Goal: Task Accomplishment & Management: Use online tool/utility

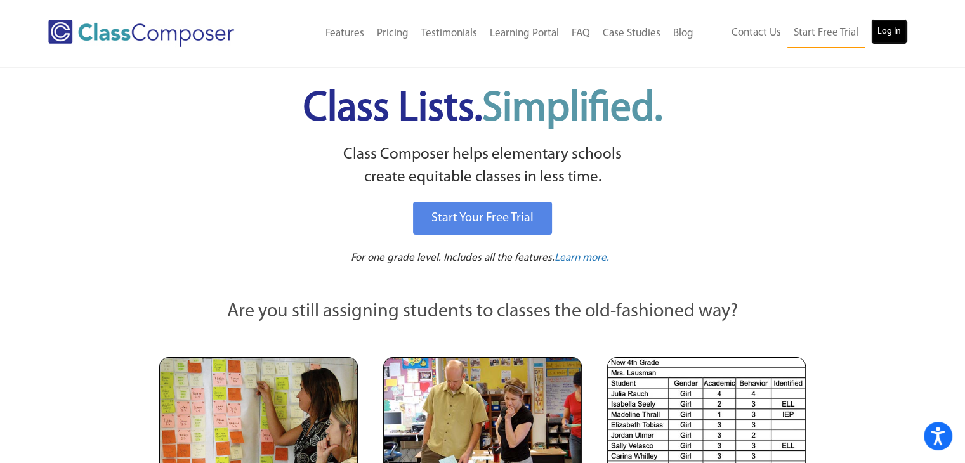
click at [888, 35] on link "Log In" at bounding box center [889, 31] width 36 height 25
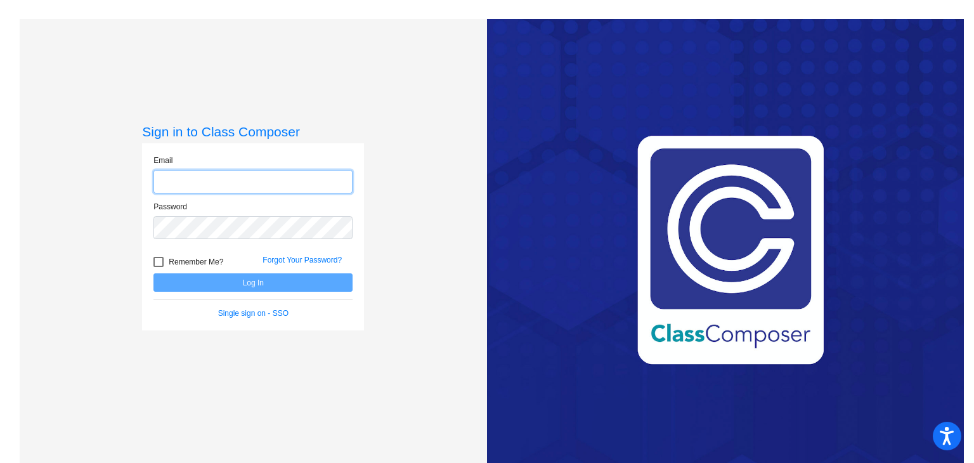
type input "[EMAIL_ADDRESS][PERSON_NAME][PERSON_NAME][DOMAIN_NAME]"
click at [324, 283] on button "Log In" at bounding box center [253, 282] width 199 height 18
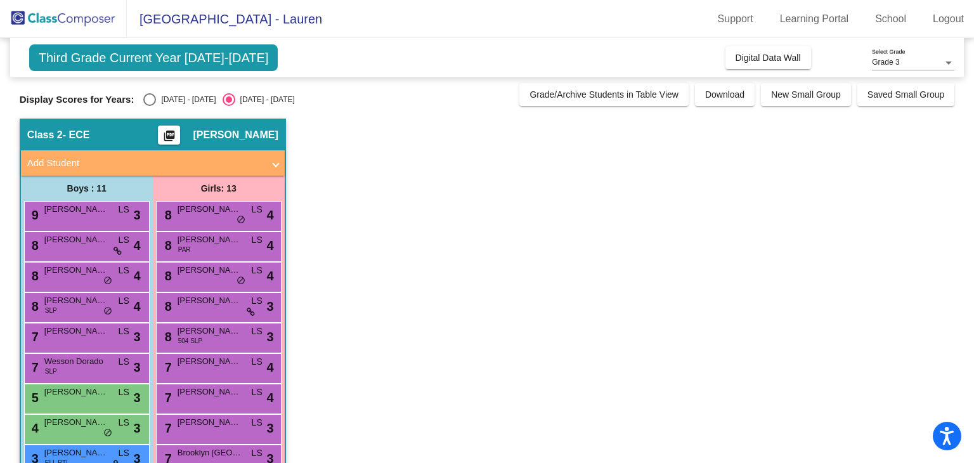
scroll to position [41, 0]
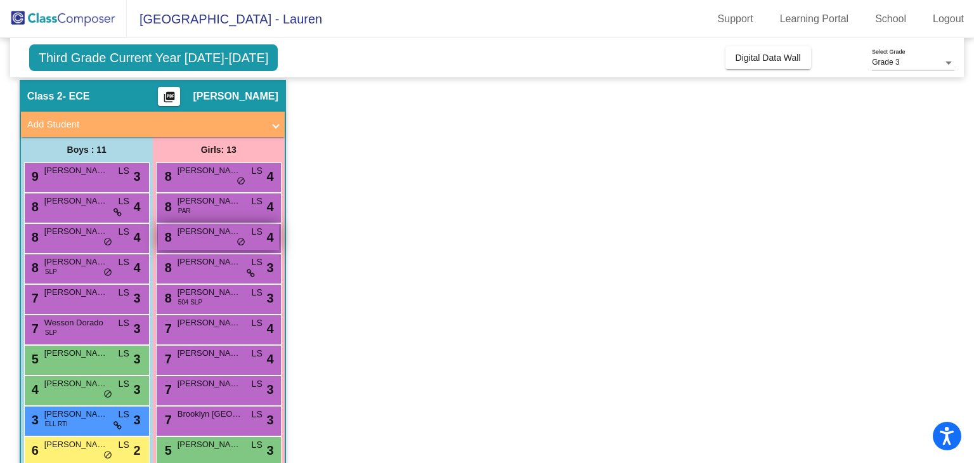
click at [232, 233] on span "[PERSON_NAME]" at bounding box center [209, 231] width 63 height 13
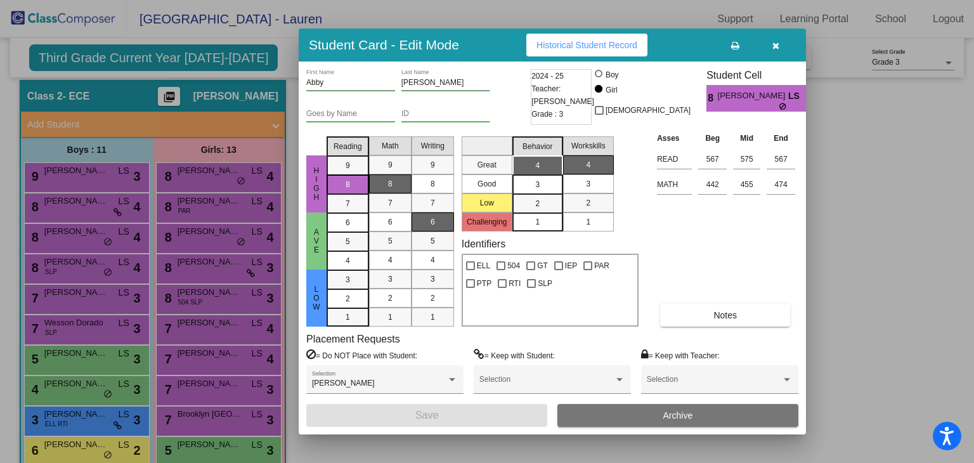
click at [773, 44] on icon "button" at bounding box center [776, 45] width 7 height 9
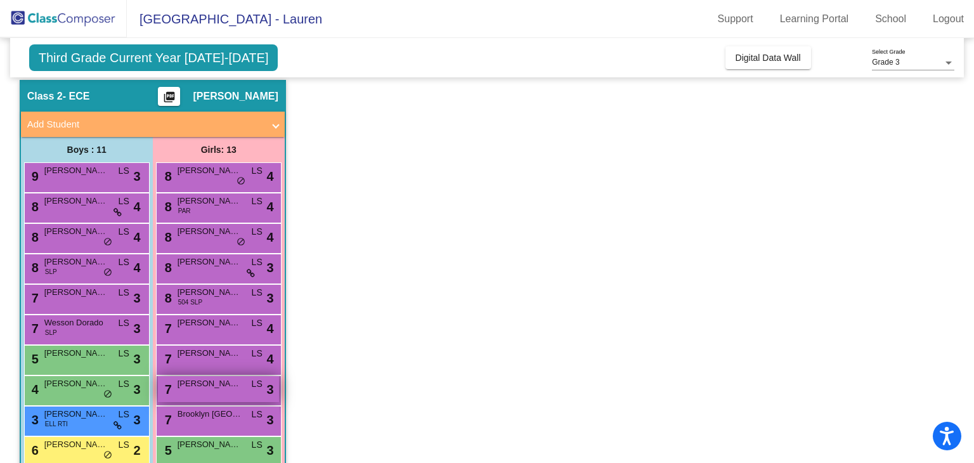
scroll to position [155, 0]
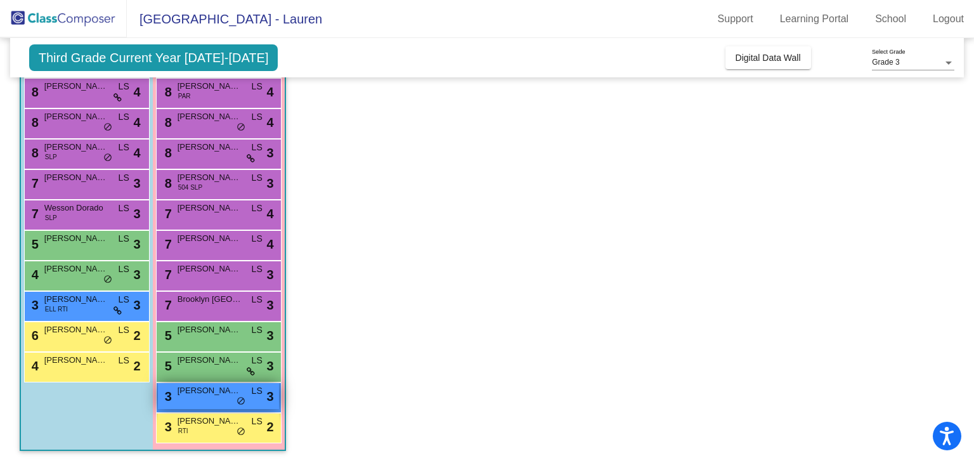
click at [226, 400] on div "3 [PERSON_NAME] LS lock do_not_disturb_alt 3" at bounding box center [218, 396] width 121 height 26
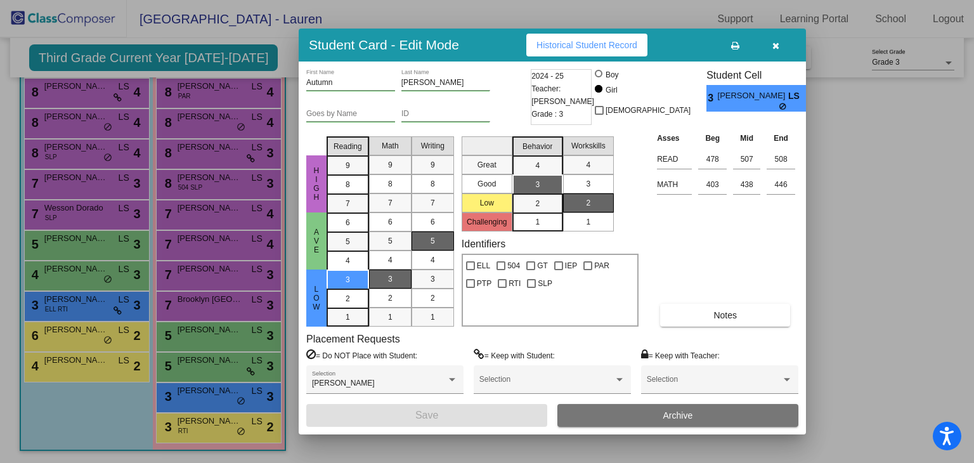
click at [776, 46] on icon "button" at bounding box center [776, 45] width 7 height 9
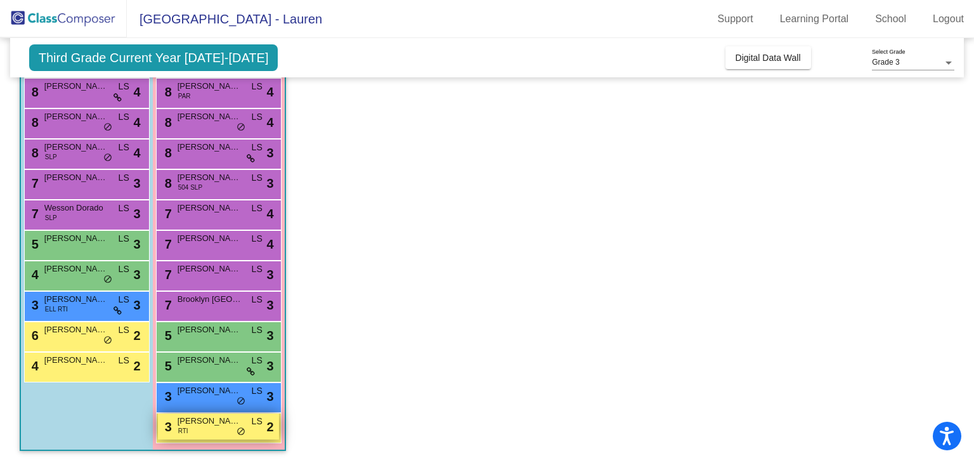
click at [216, 432] on div "3 [PERSON_NAME] RTI LS lock do_not_disturb_alt 2" at bounding box center [218, 427] width 121 height 26
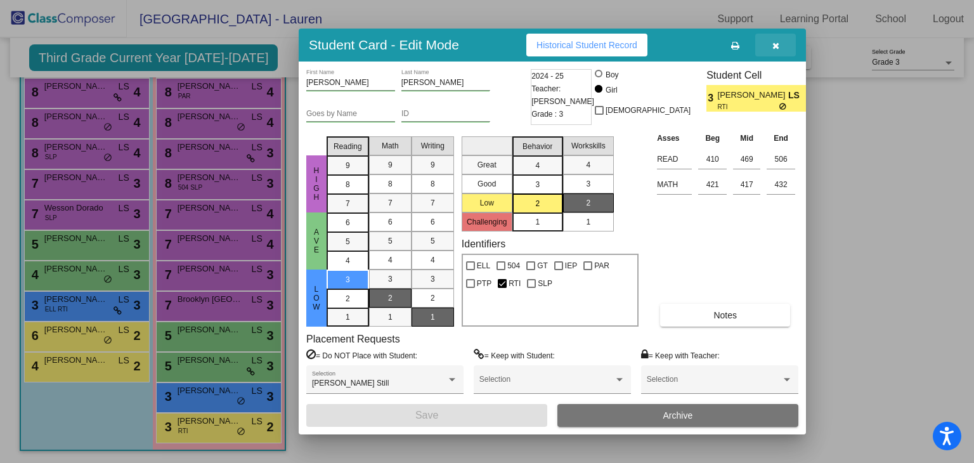
click at [776, 46] on icon "button" at bounding box center [776, 45] width 7 height 9
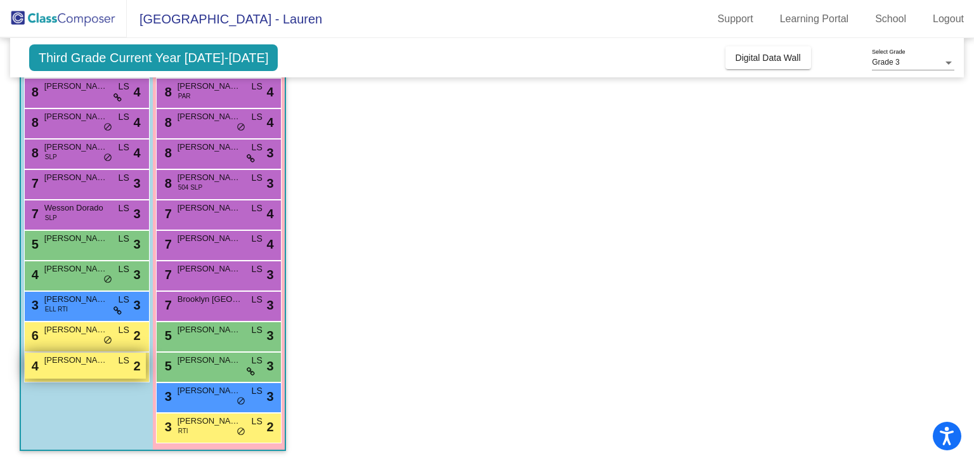
click at [92, 365] on span "[PERSON_NAME]" at bounding box center [75, 360] width 63 height 13
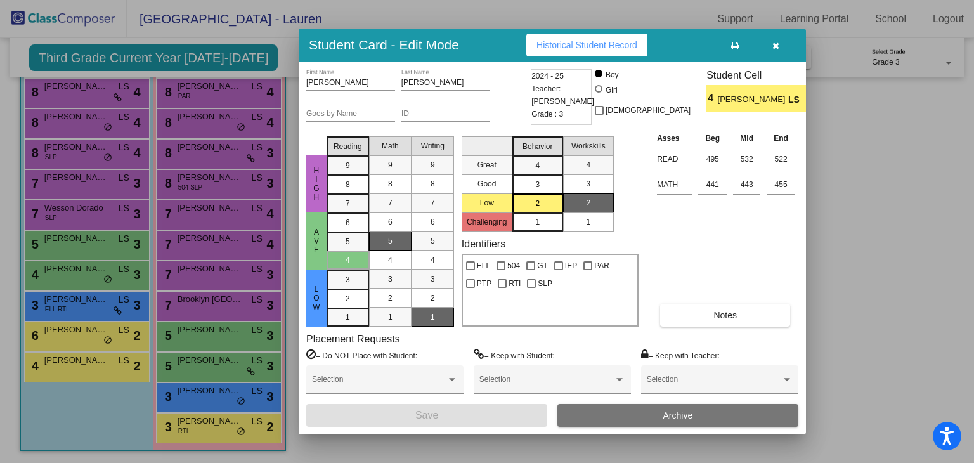
click at [776, 49] on icon "button" at bounding box center [776, 45] width 7 height 9
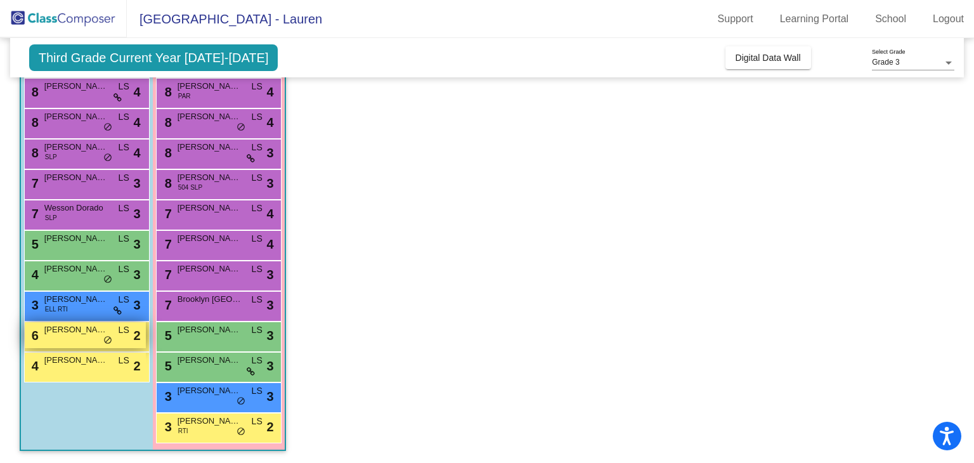
click at [61, 329] on span "[PERSON_NAME]" at bounding box center [75, 330] width 63 height 13
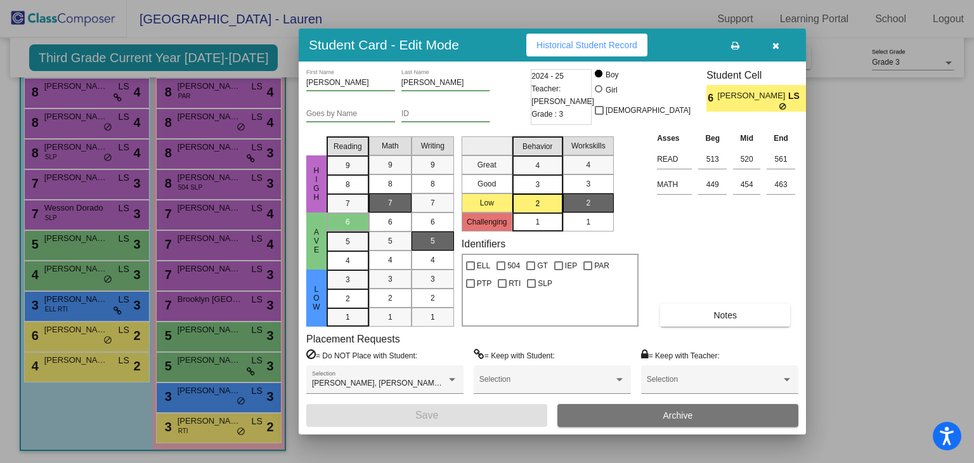
click at [771, 44] on button "button" at bounding box center [776, 45] width 41 height 23
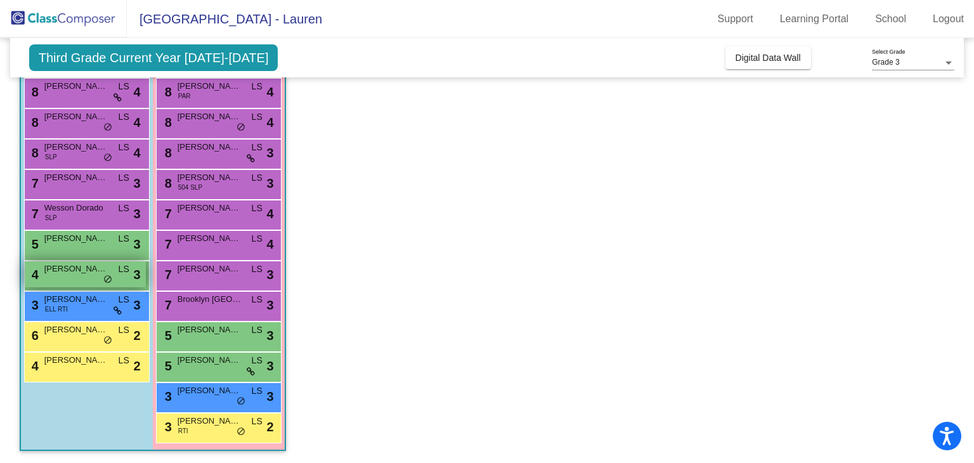
click at [73, 266] on span "[PERSON_NAME]" at bounding box center [75, 269] width 63 height 13
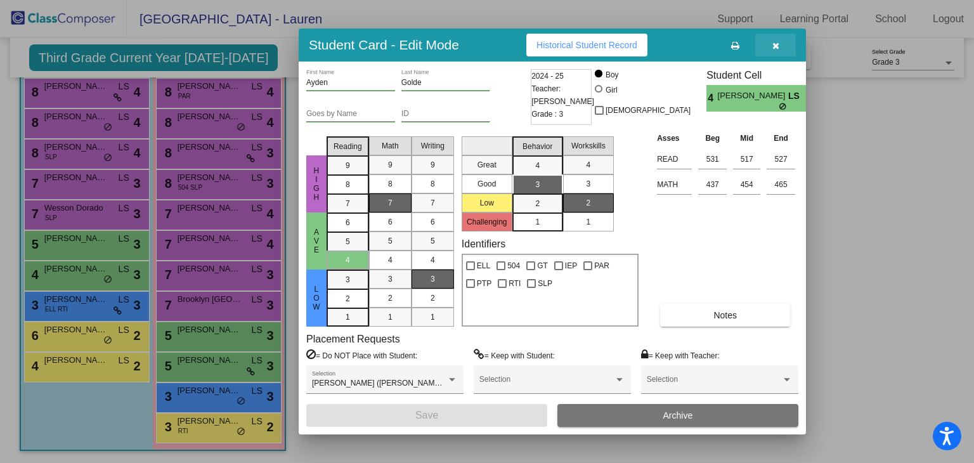
click at [775, 46] on icon "button" at bounding box center [776, 45] width 7 height 9
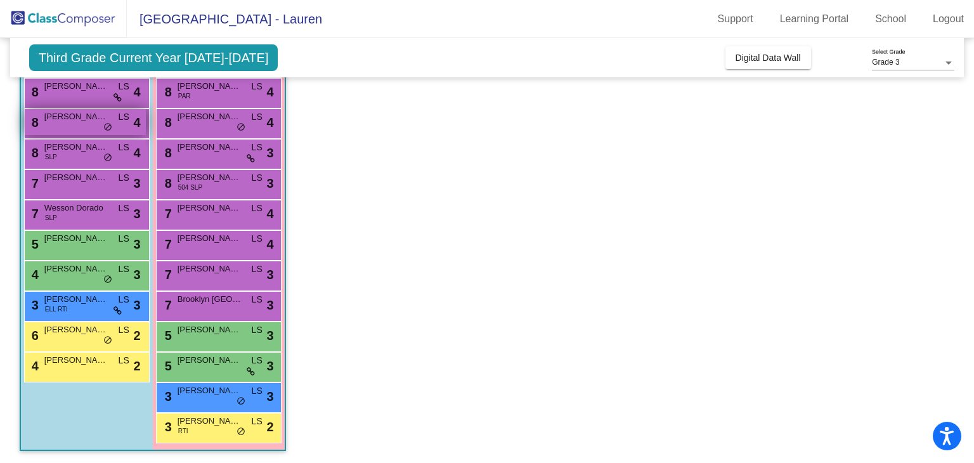
click at [82, 116] on span "[PERSON_NAME]" at bounding box center [75, 116] width 63 height 13
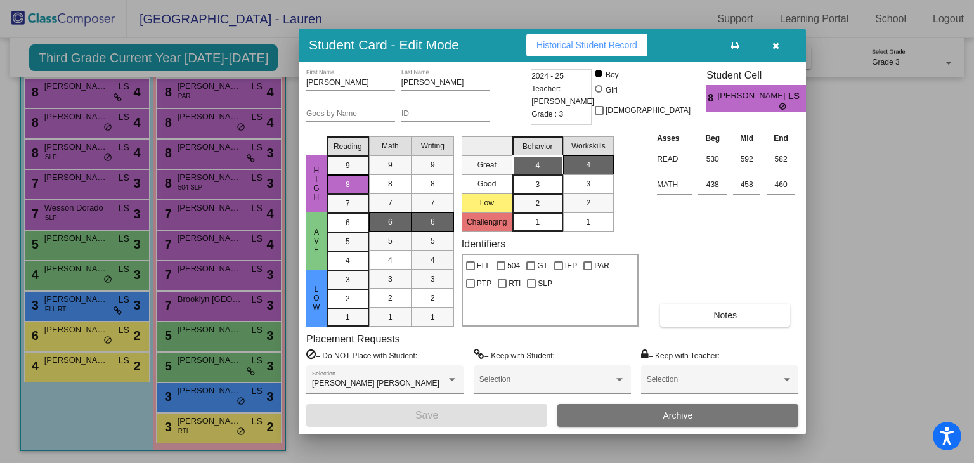
click at [444, 254] on div "4" at bounding box center [433, 260] width 25 height 19
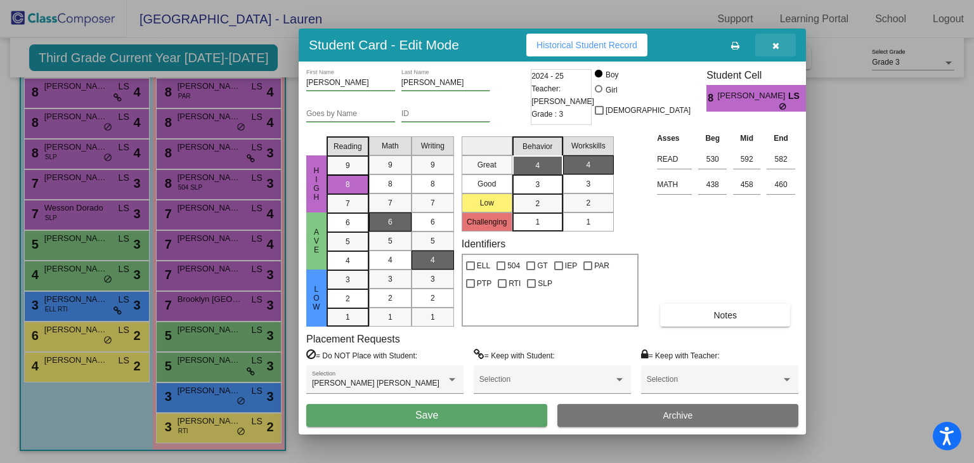
click at [769, 36] on button "button" at bounding box center [776, 45] width 41 height 23
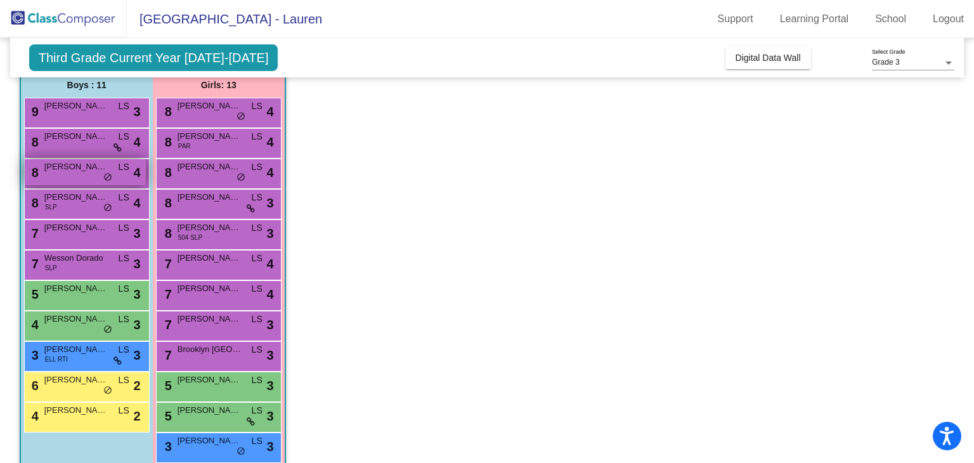
scroll to position [105, 0]
